Goal: Use online tool/utility: Use online tool/utility

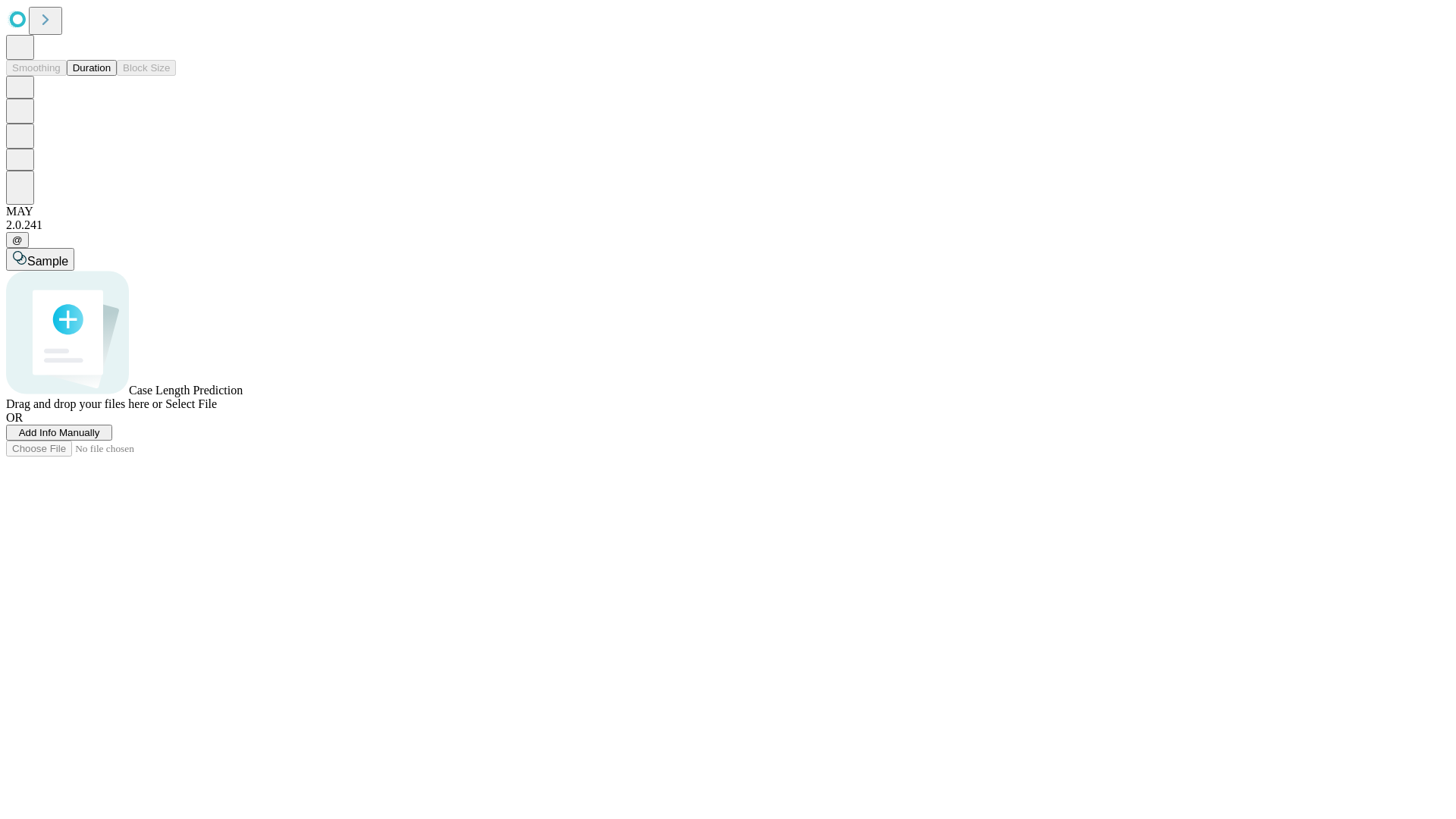
click at [217, 411] on span "Select File" at bounding box center [191, 404] width 52 height 13
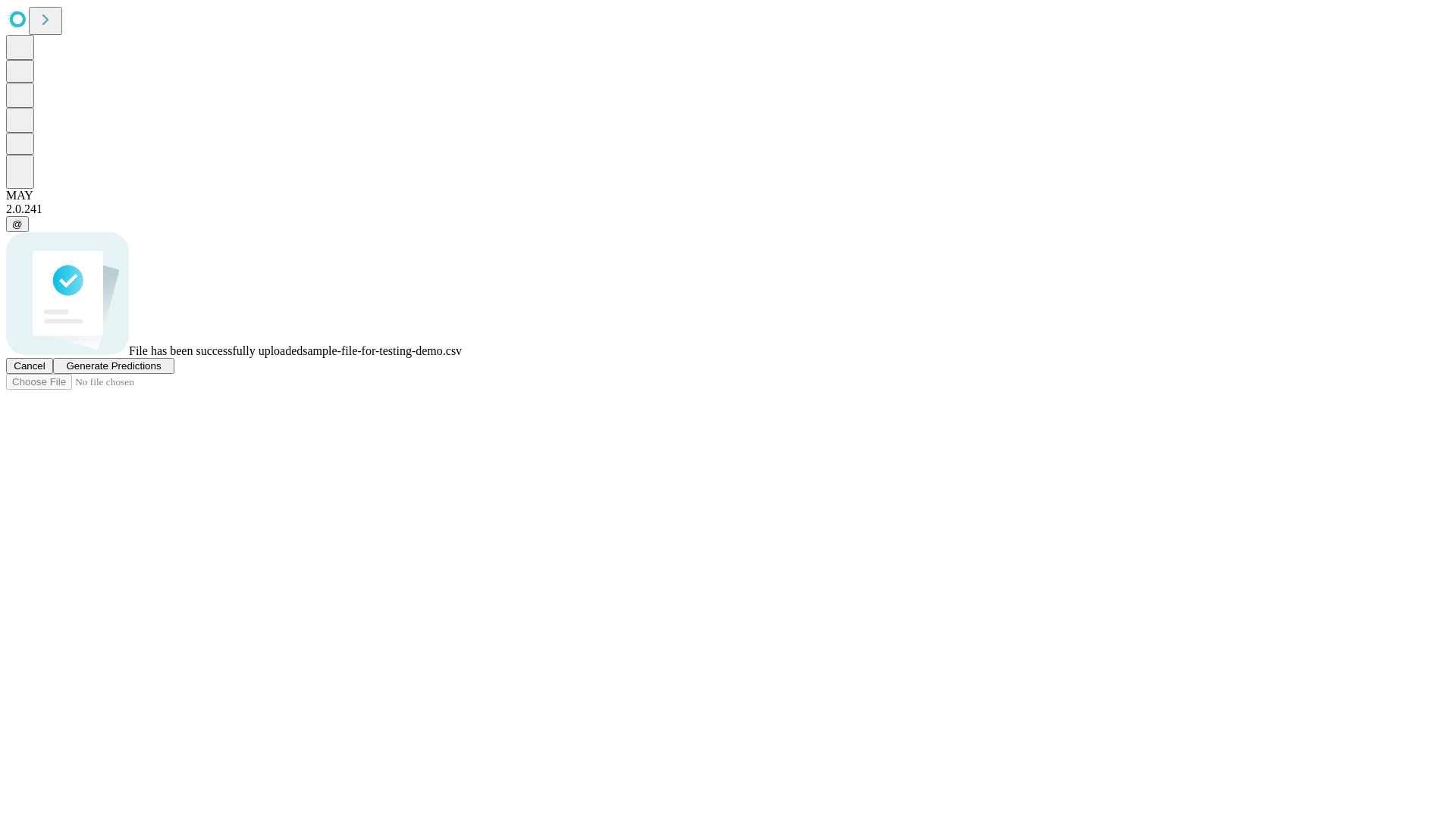
click at [161, 372] on span "Generate Predictions" at bounding box center [113, 366] width 95 height 11
